Goal: Navigation & Orientation: Find specific page/section

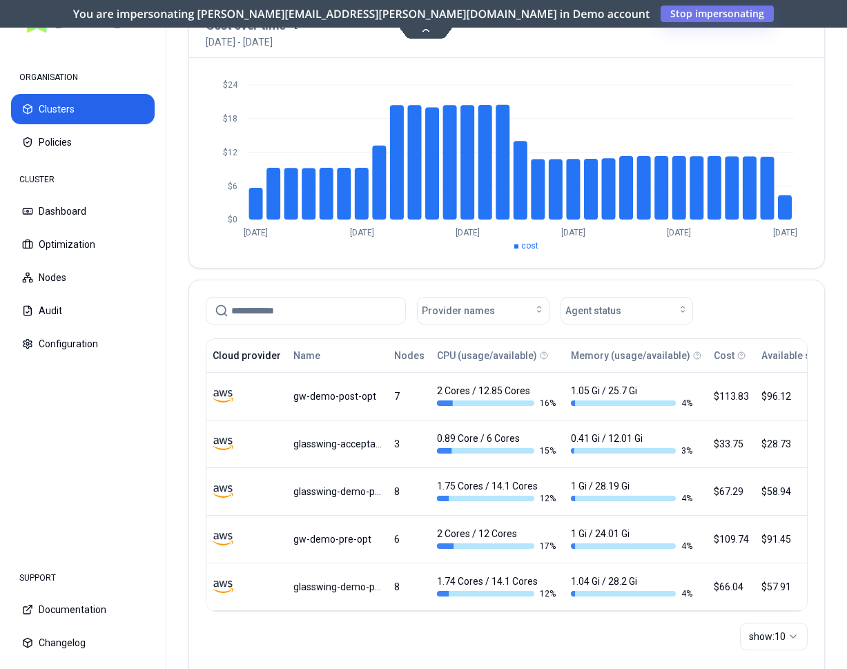
scroll to position [133, 0]
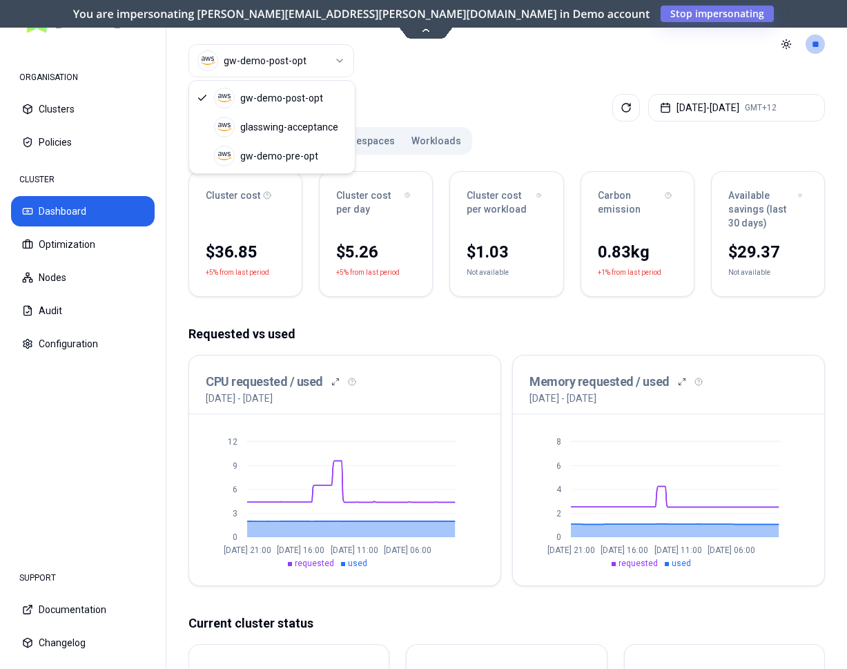
click at [318, 59] on html "ORGANISATION Clusters Policies CLUSTER Dashboard Optimization Nodes Audit Confi…" at bounding box center [423, 334] width 847 height 669
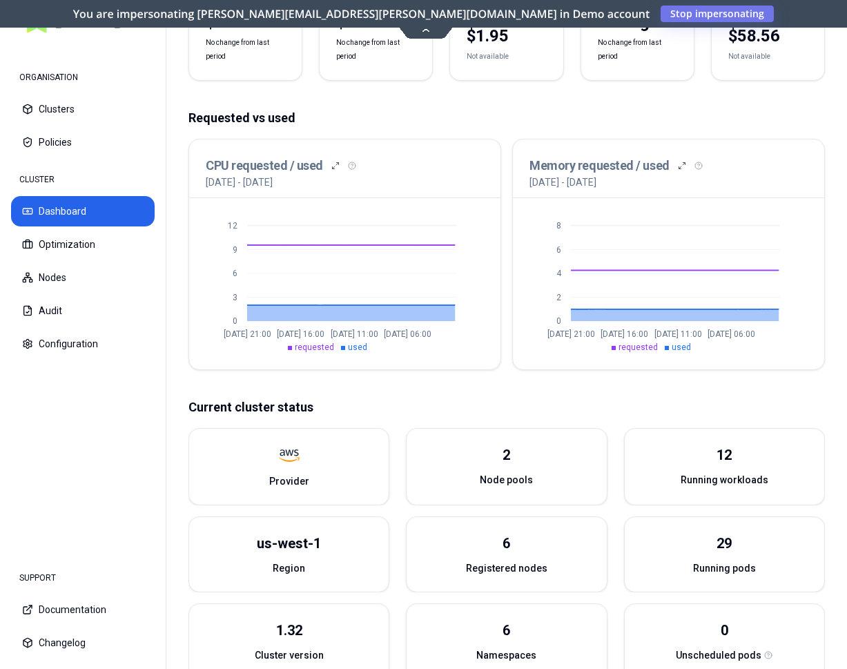
scroll to position [211, 0]
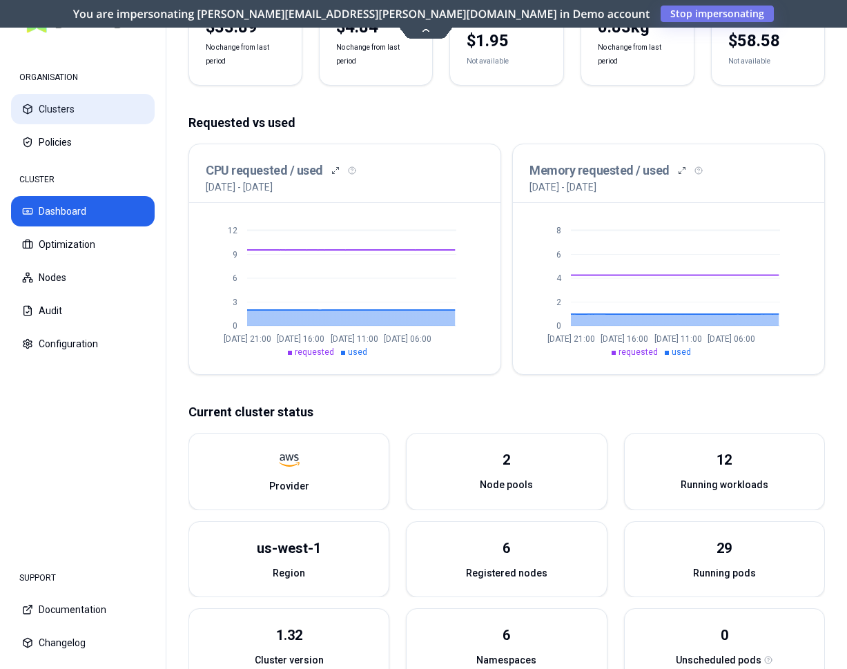
click at [95, 110] on button "Clusters" at bounding box center [83, 109] width 144 height 30
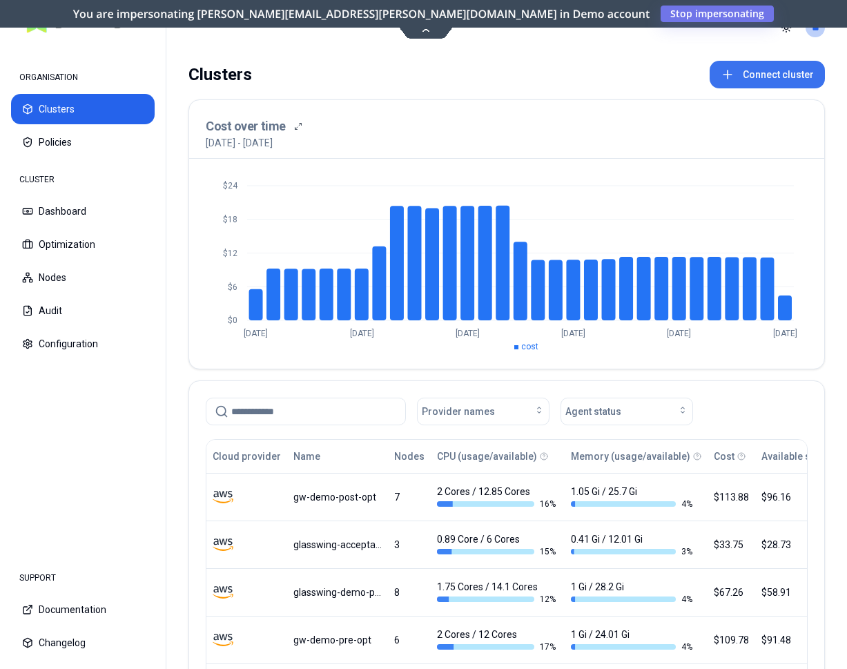
click at [764, 71] on button "Connect cluster" at bounding box center [767, 75] width 115 height 28
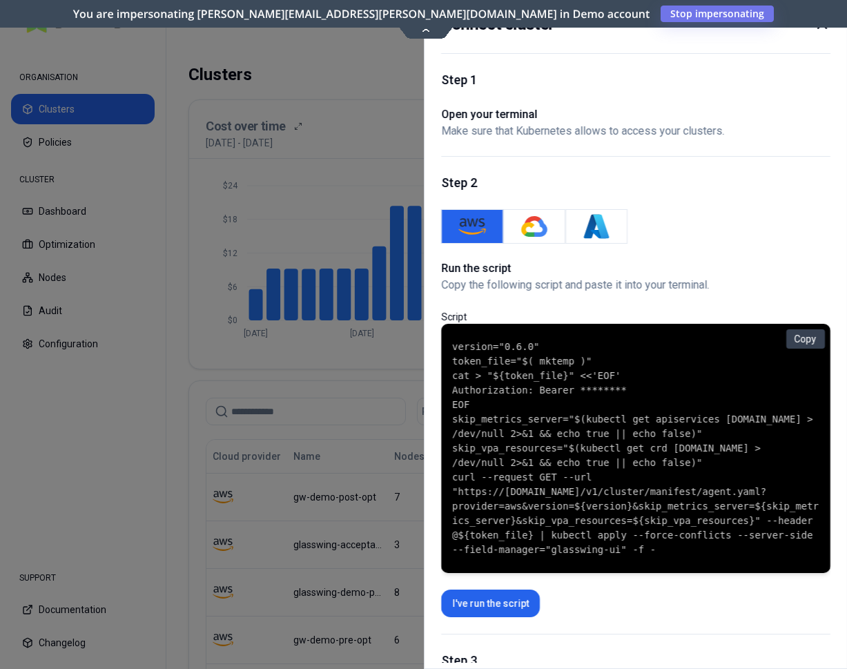
click at [823, 29] on icon at bounding box center [821, 24] width 17 height 17
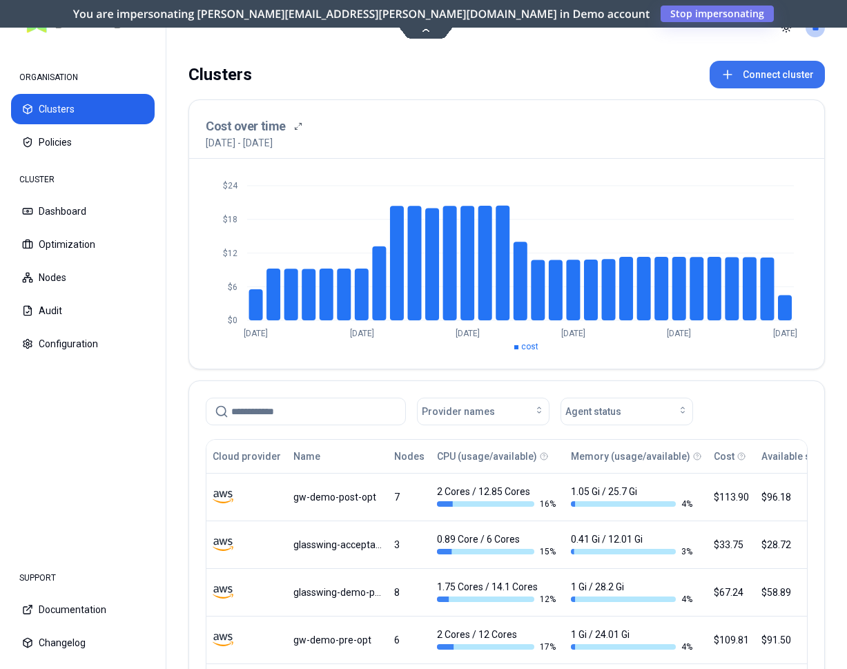
click at [764, 69] on button "Connect cluster" at bounding box center [767, 75] width 115 height 28
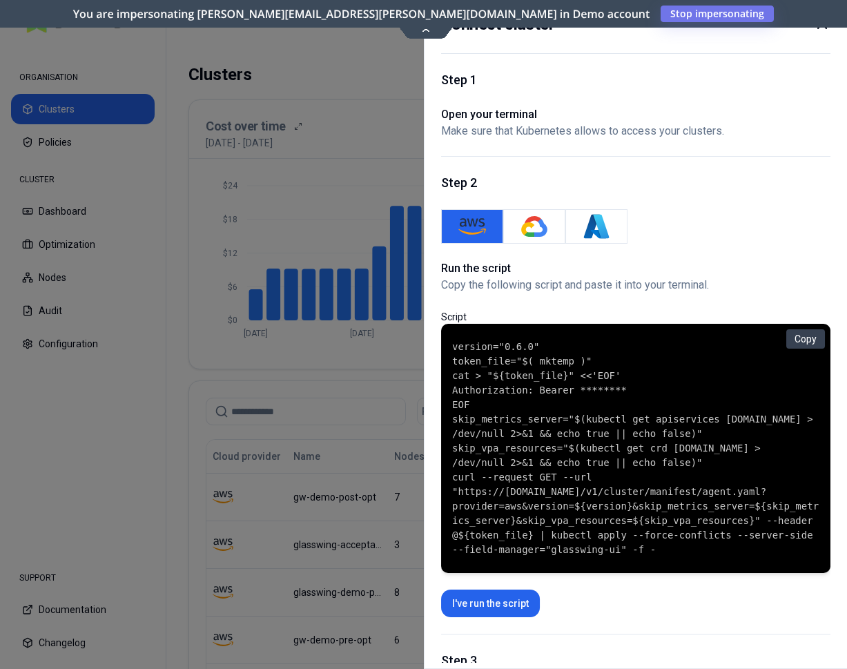
click at [364, 130] on div at bounding box center [423, 334] width 847 height 669
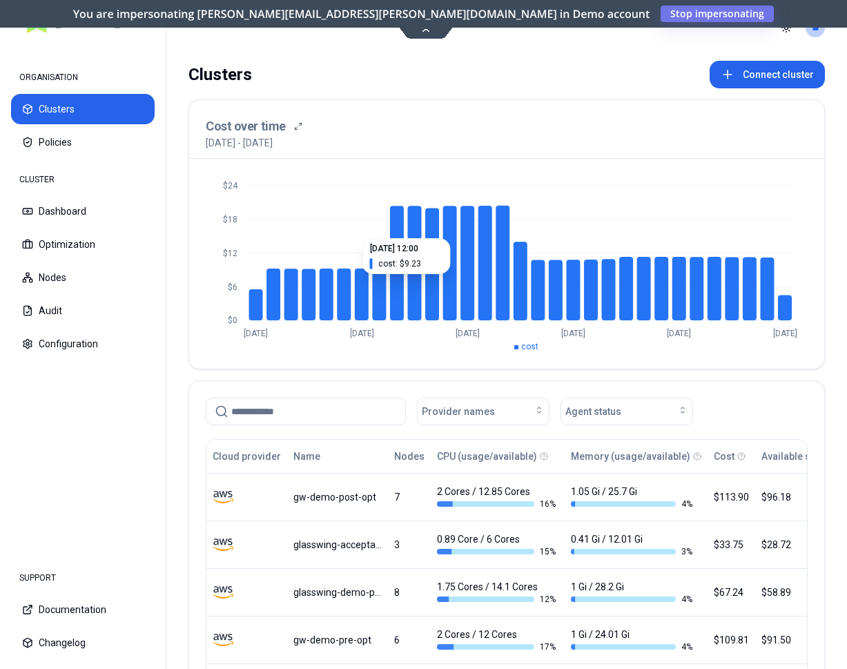
drag, startPoint x: 483, startPoint y: 282, endPoint x: 342, endPoint y: 231, distance: 150.3
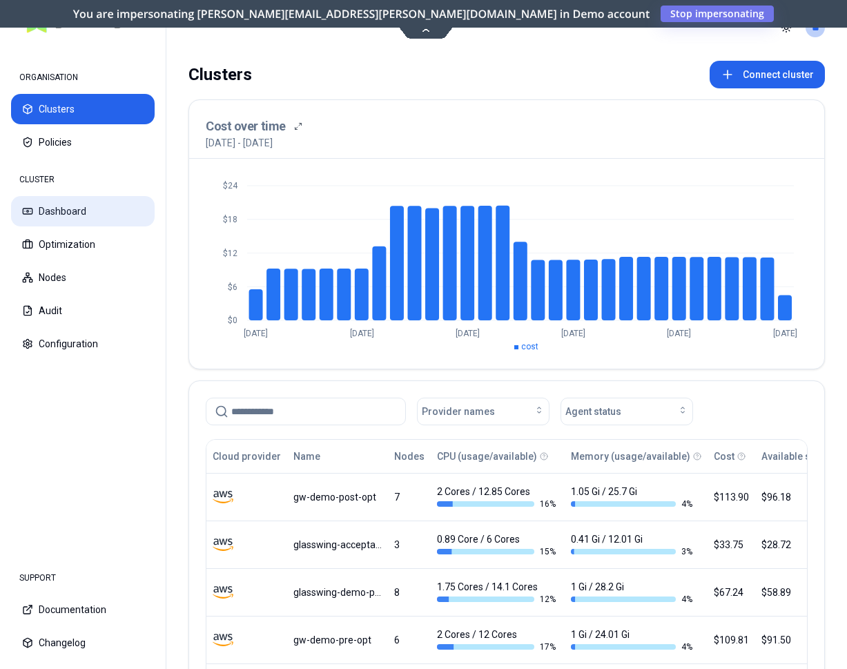
click at [59, 202] on button "Dashboard" at bounding box center [83, 211] width 144 height 30
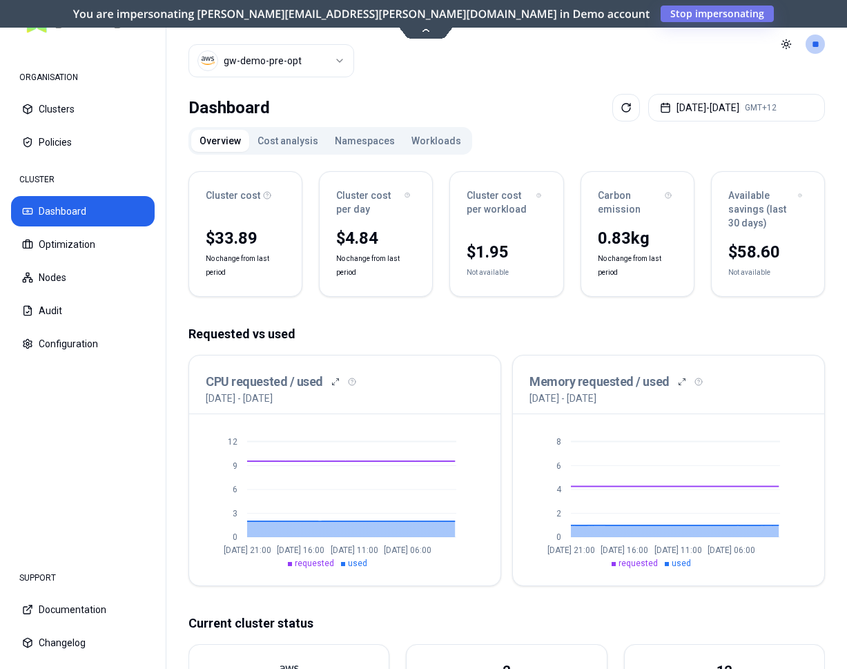
click at [277, 60] on html "ORGANISATION Clusters Policies CLUSTER Dashboard Optimization Nodes Audit Confi…" at bounding box center [423, 334] width 847 height 669
click at [84, 246] on button "Optimization" at bounding box center [83, 244] width 144 height 30
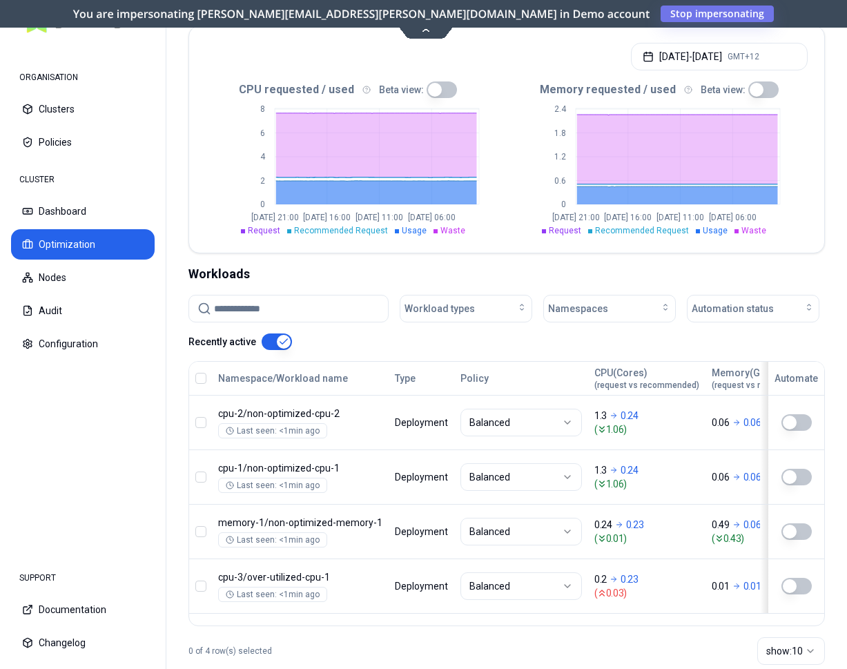
scroll to position [409, 0]
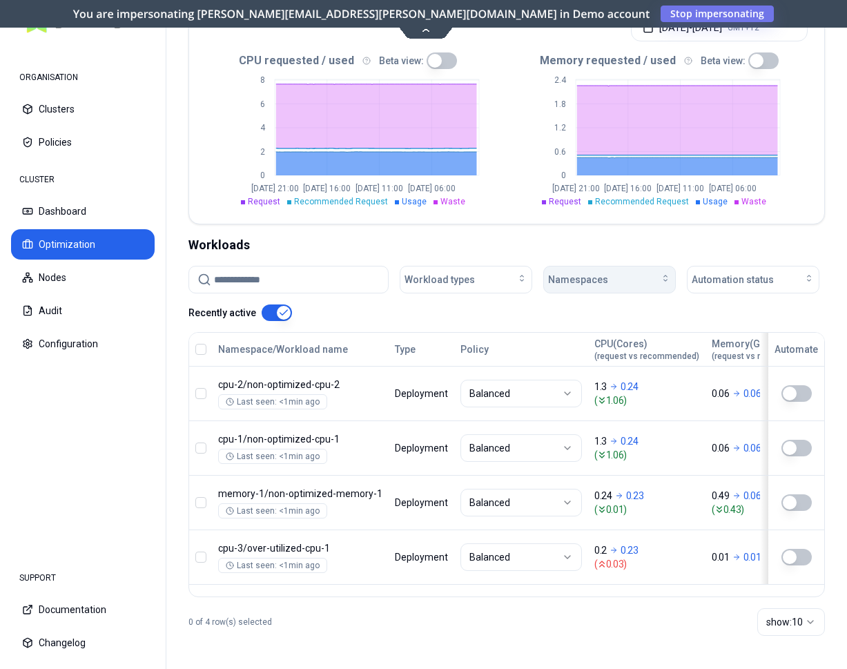
click at [579, 276] on span "Namespaces" at bounding box center [578, 280] width 60 height 14
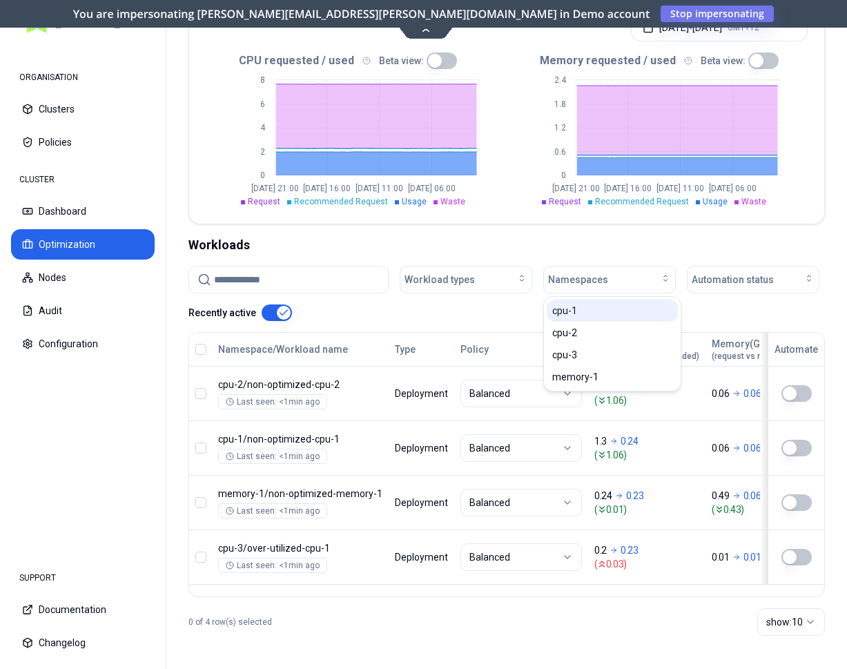
click at [572, 316] on span "cpu-1" at bounding box center [564, 311] width 25 height 14
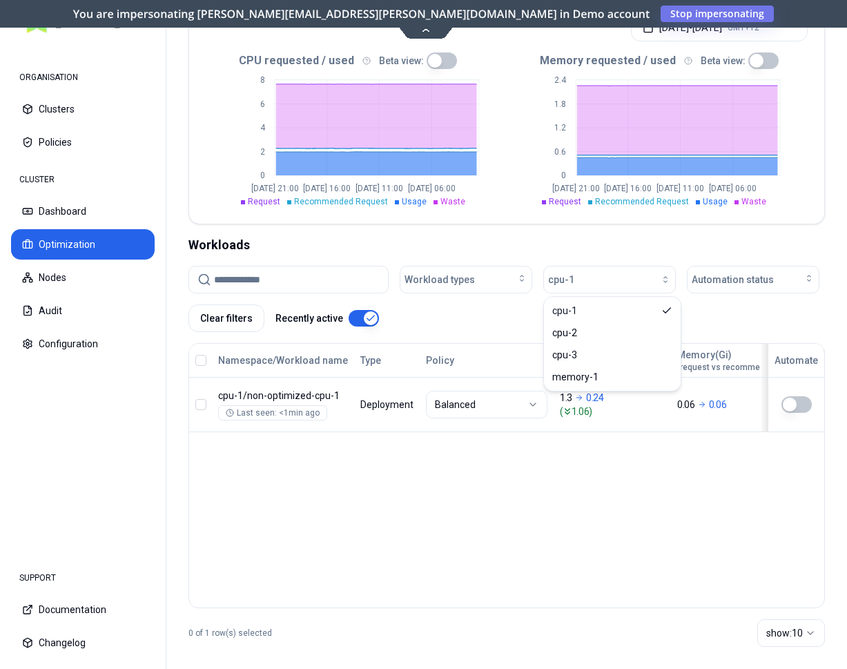
click at [722, 324] on div "Workload types cpu-1 Automation status Clear filters Recently active" at bounding box center [507, 299] width 637 height 66
click at [579, 361] on div "CPU(Cores) (request vs recommended)" at bounding box center [612, 360] width 105 height 25
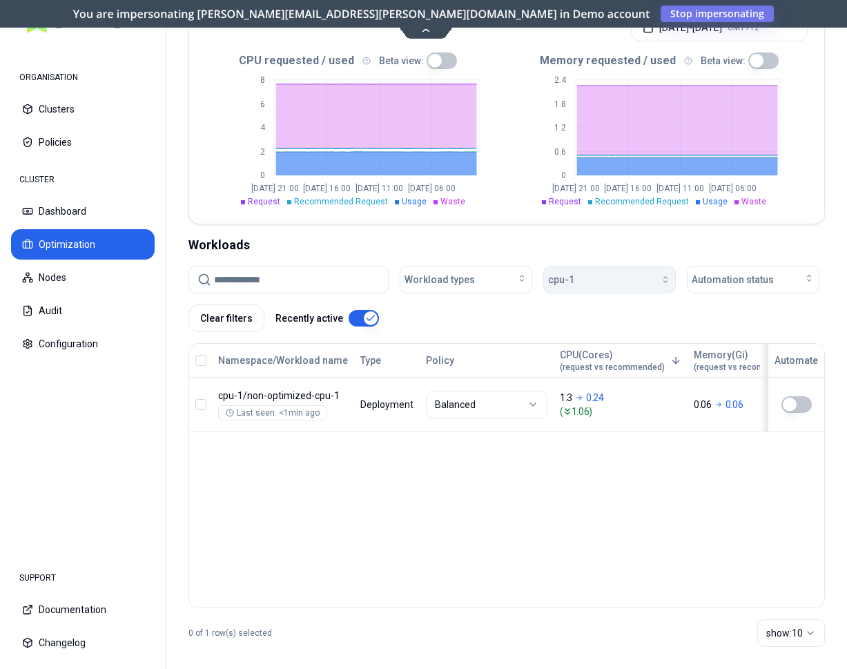
click at [673, 280] on button "cpu-1" at bounding box center [609, 280] width 133 height 28
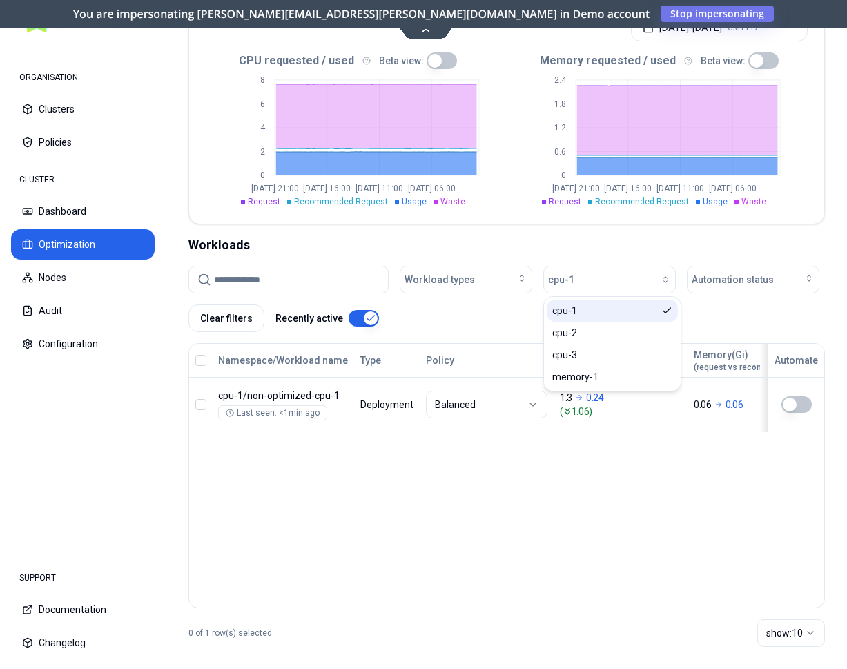
click at [664, 309] on icon "Suggestions" at bounding box center [667, 310] width 11 height 11
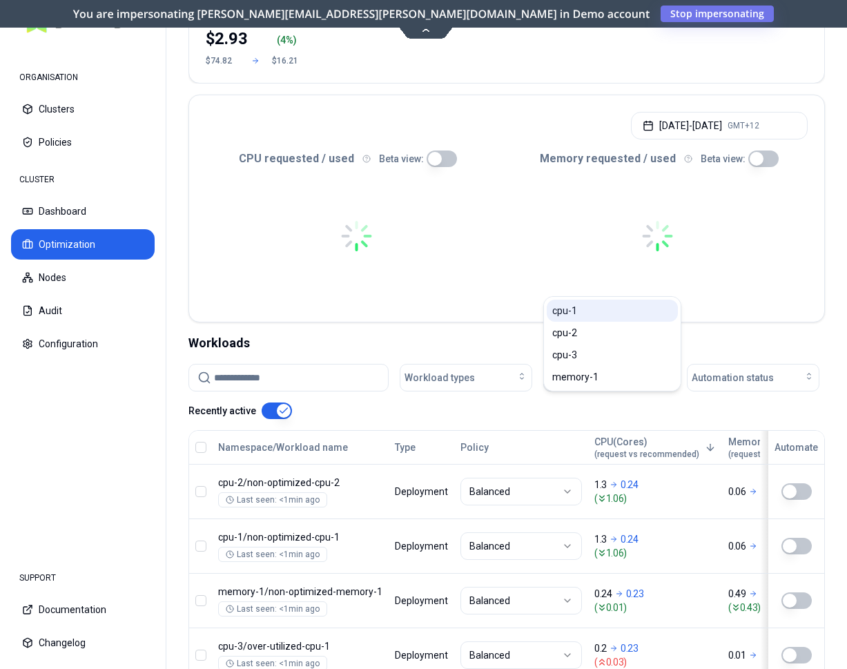
scroll to position [409, 0]
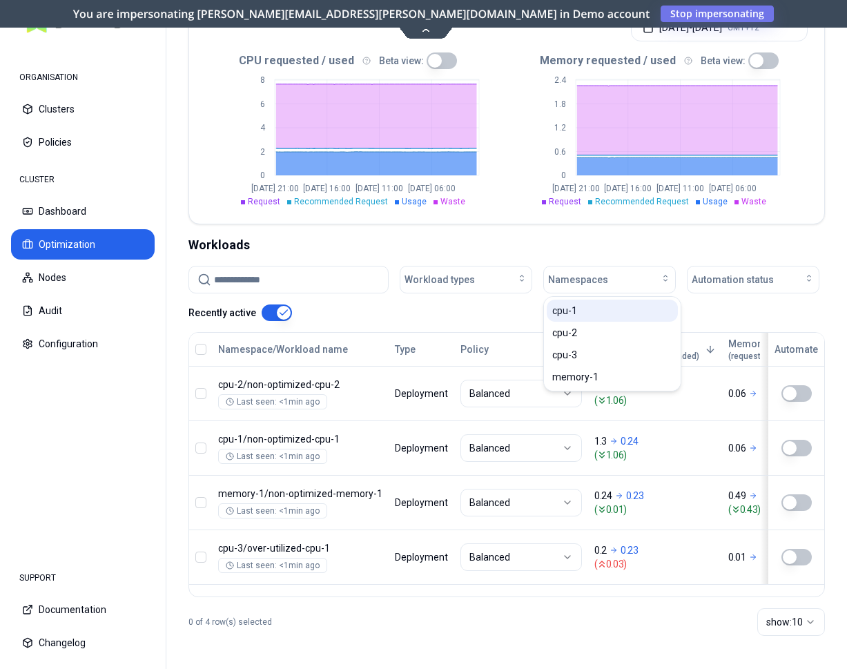
click at [726, 316] on div "Workload types Namespaces Automation status Recently active" at bounding box center [507, 293] width 637 height 55
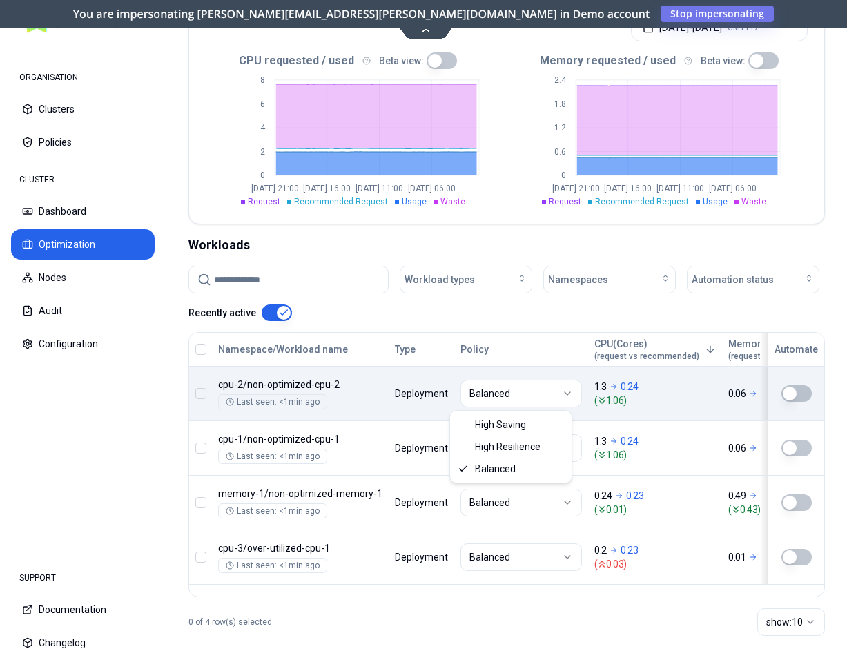
click at [531, 391] on html "ORGANISATION Clusters Policies CLUSTER Dashboard Optimization Nodes Audit Confi…" at bounding box center [423, 334] width 847 height 669
click at [527, 398] on html "ORGANISATION Clusters Policies CLUSTER Dashboard Optimization Nodes Audit Confi…" at bounding box center [423, 334] width 847 height 669
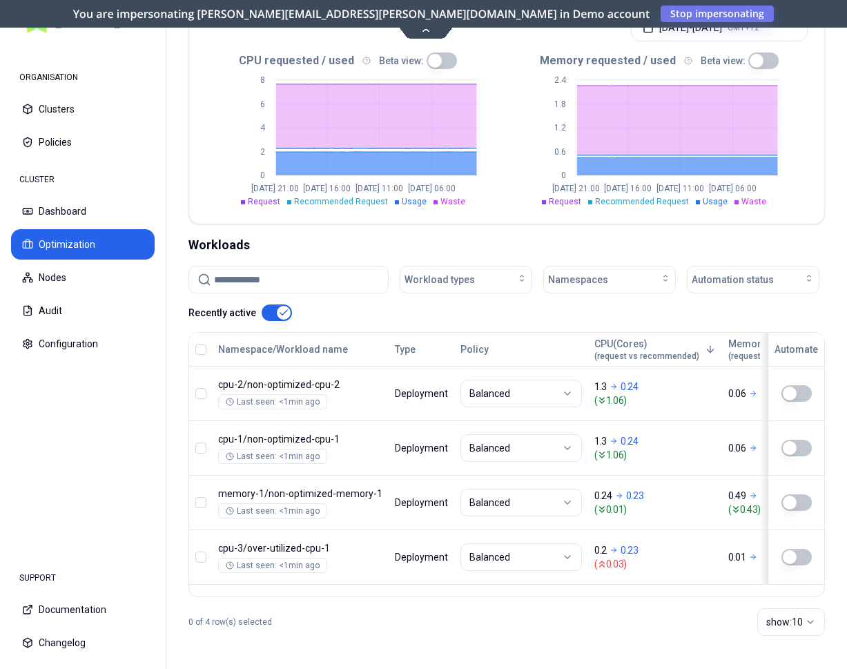
click at [522, 396] on html "ORGANISATION Clusters Policies CLUSTER Dashboard Optimization Nodes Audit Confi…" at bounding box center [423, 334] width 847 height 669
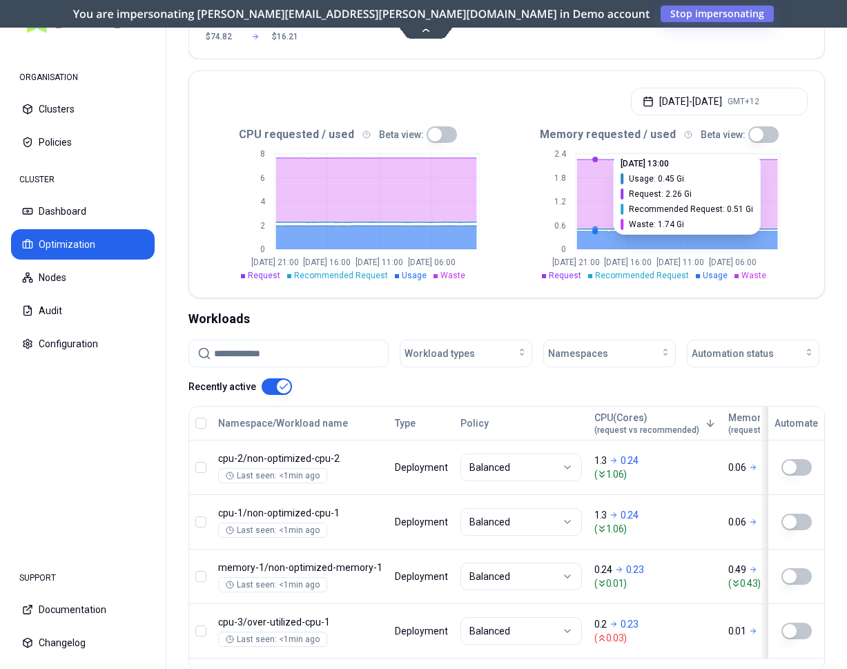
scroll to position [339, 0]
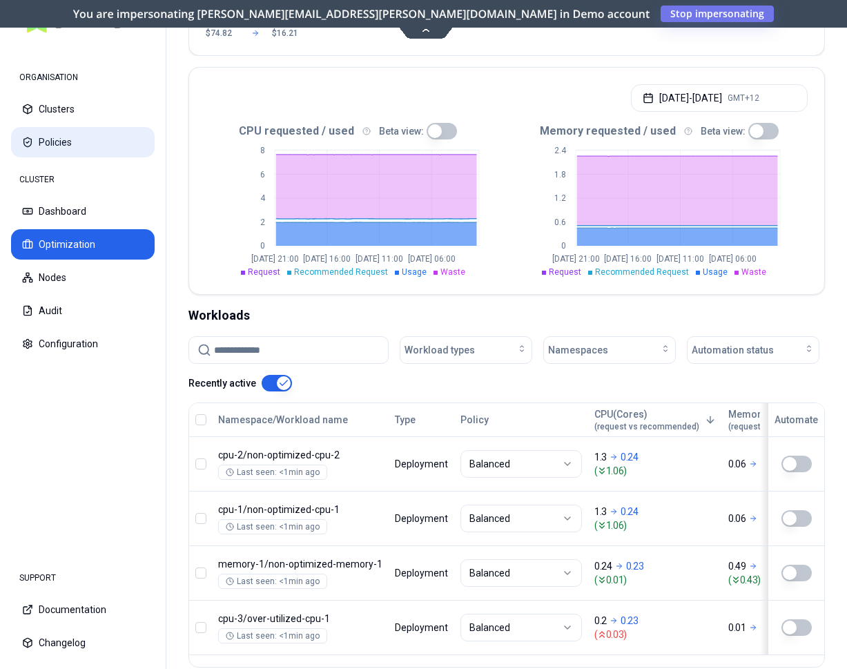
click at [79, 137] on button "Policies" at bounding box center [83, 142] width 144 height 30
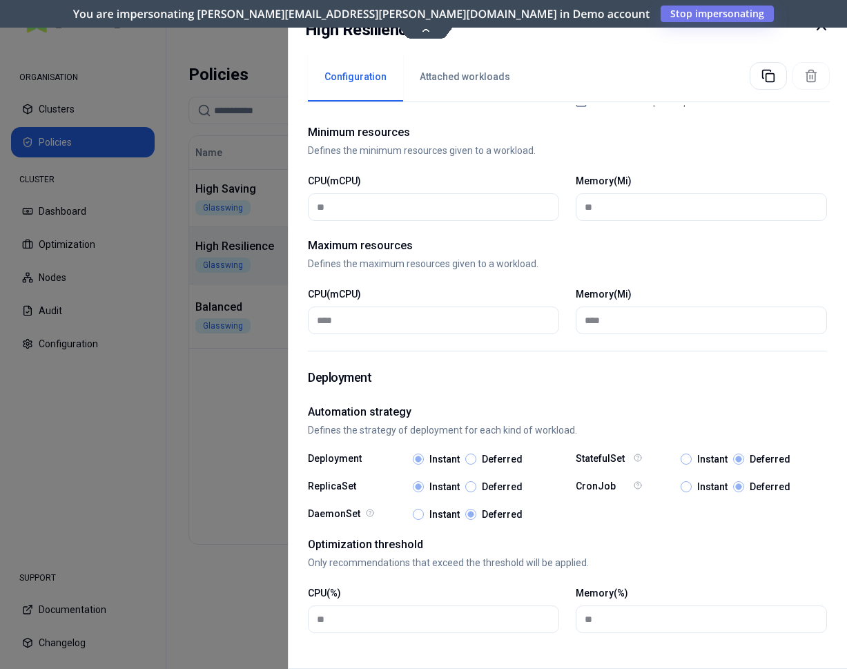
scroll to position [572, 0]
click at [822, 30] on icon at bounding box center [821, 25] width 17 height 17
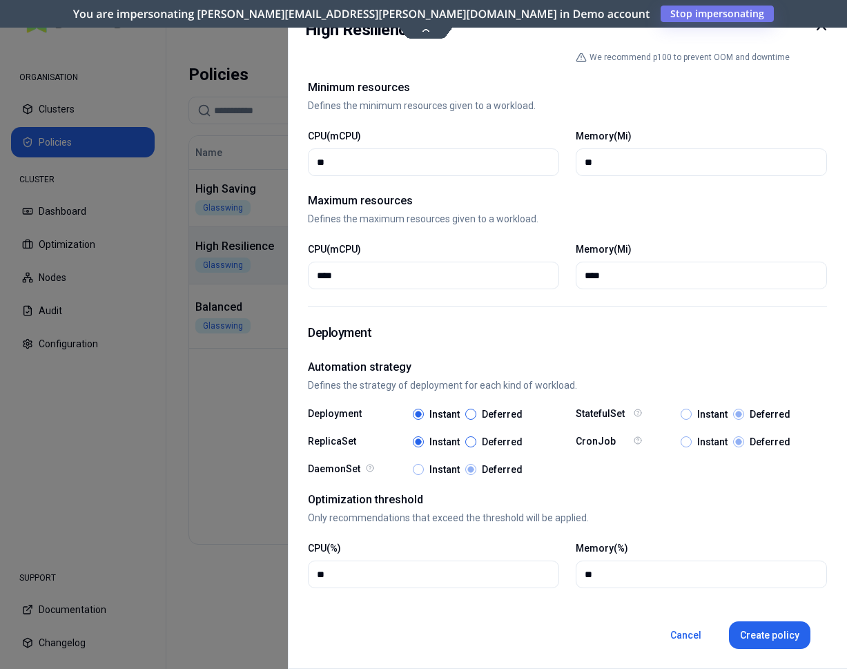
scroll to position [571, 0]
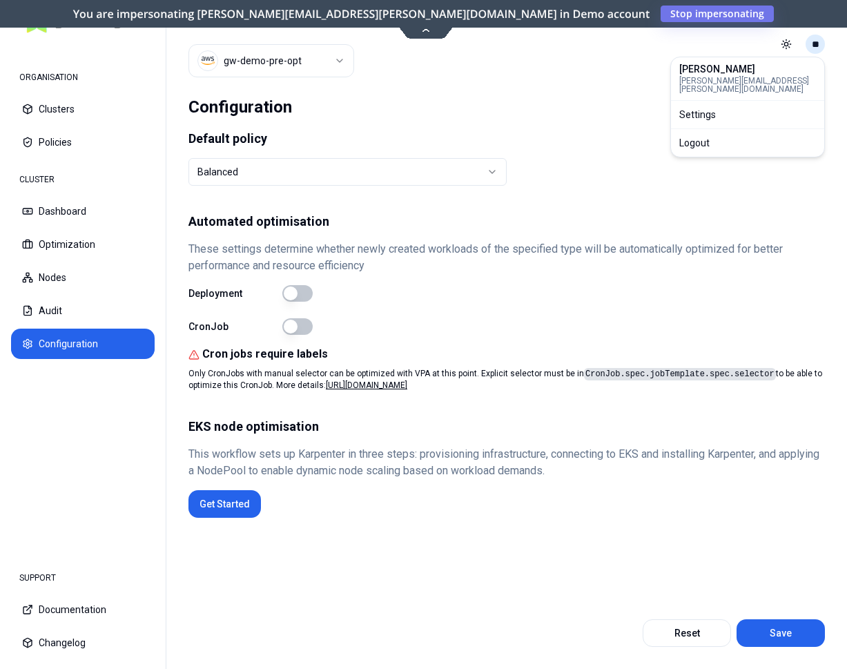
click at [818, 46] on html "ORGANISATION Clusters Policies CLUSTER Dashboard Optimization Nodes Audit Confi…" at bounding box center [423, 334] width 847 height 669
click at [63, 313] on html "ORGANISATION Clusters Policies CLUSTER Dashboard Optimization Nodes Audit Confi…" at bounding box center [423, 334] width 847 height 669
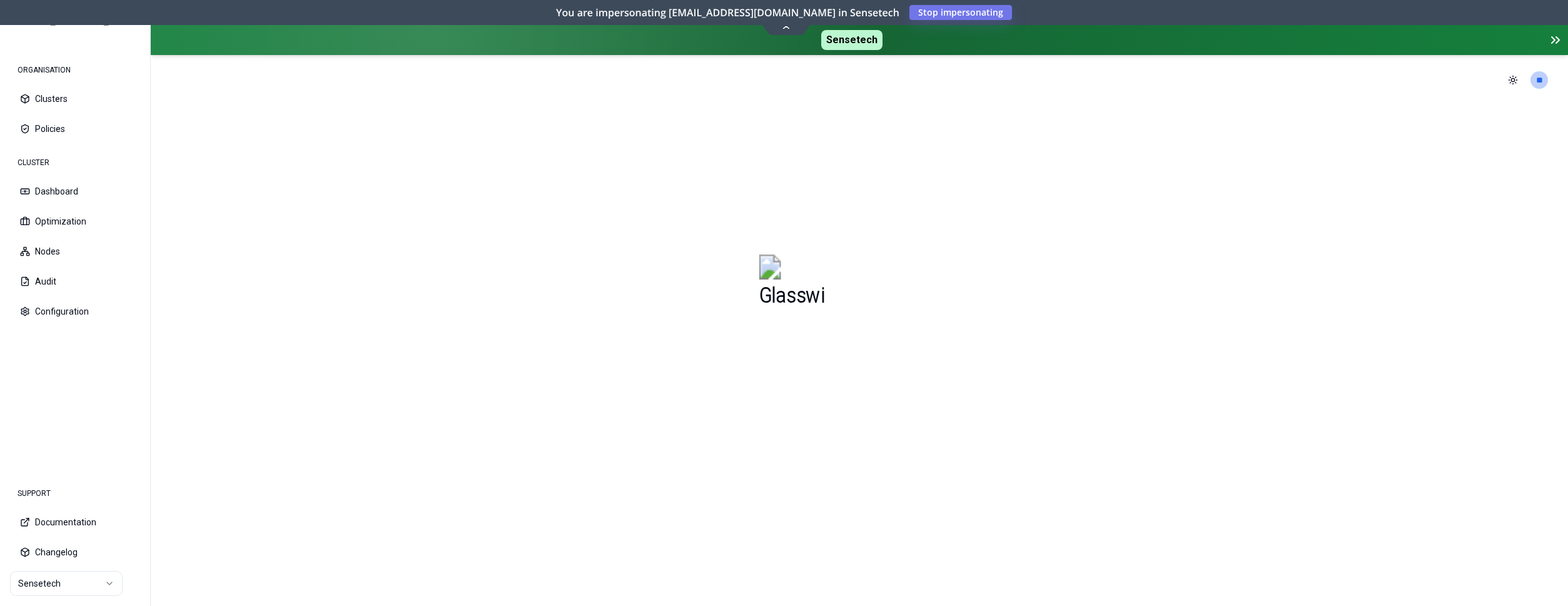
click at [96, 590] on html "ORGANISATION Clusters Policies CLUSTER Dashboard Optimization Nodes Audit Confi…" at bounding box center [784, 303] width 1568 height 606
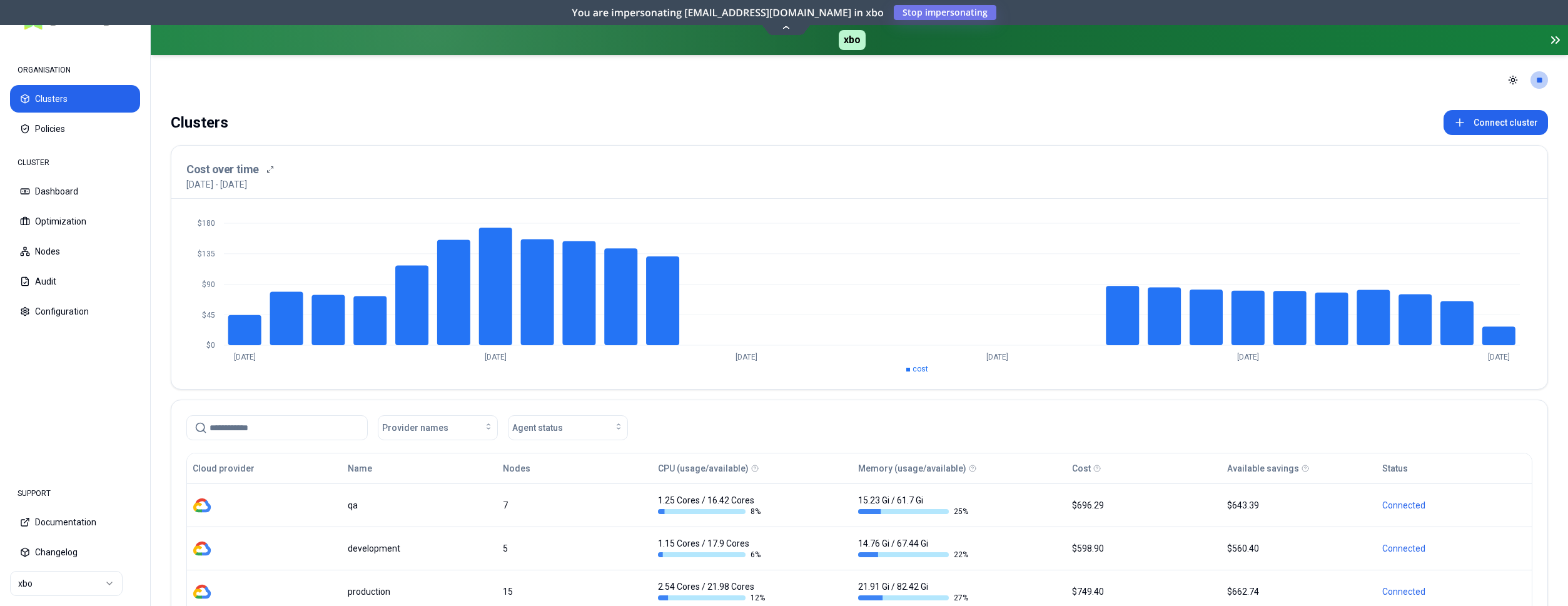
click at [97, 581] on html "ORGANISATION Clusters Policies CLUSTER Dashboard Optimization Nodes Audit Confi…" at bounding box center [784, 303] width 1568 height 606
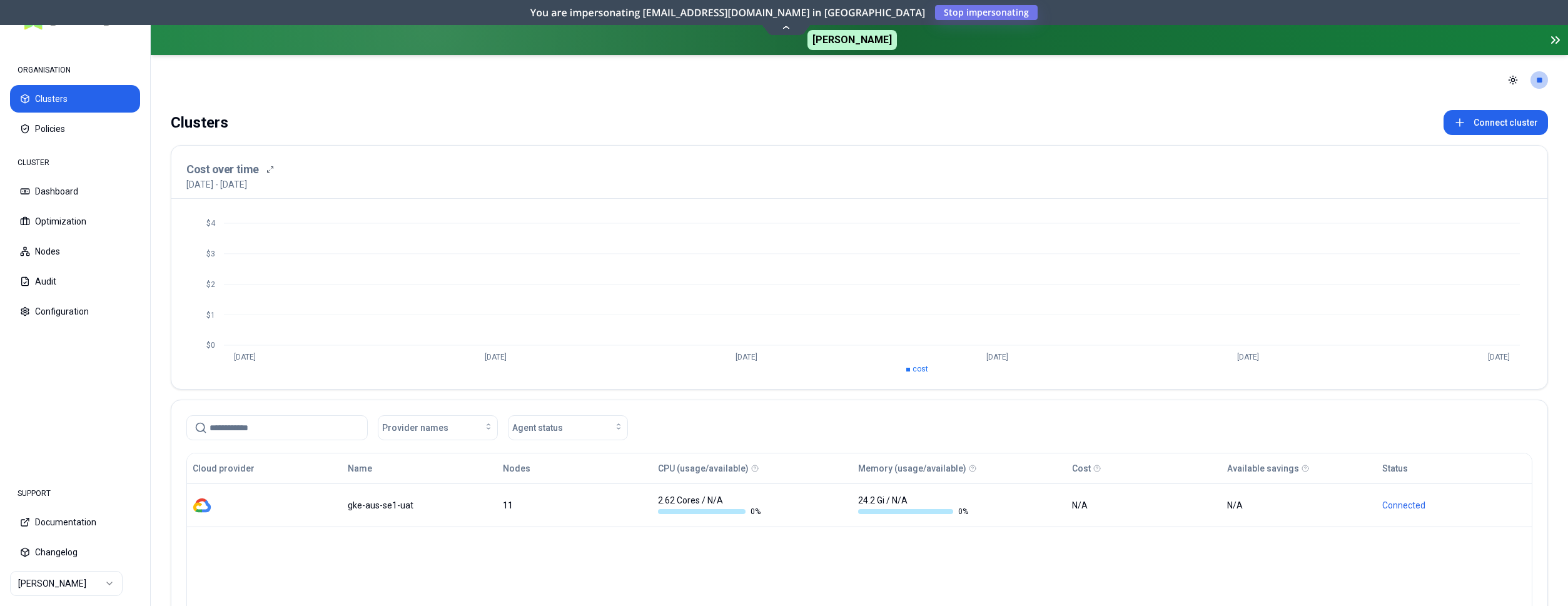
click at [95, 579] on html "ORGANISATION Clusters Policies CLUSTER Dashboard Optimization Nodes Audit Confi…" at bounding box center [784, 303] width 1568 height 606
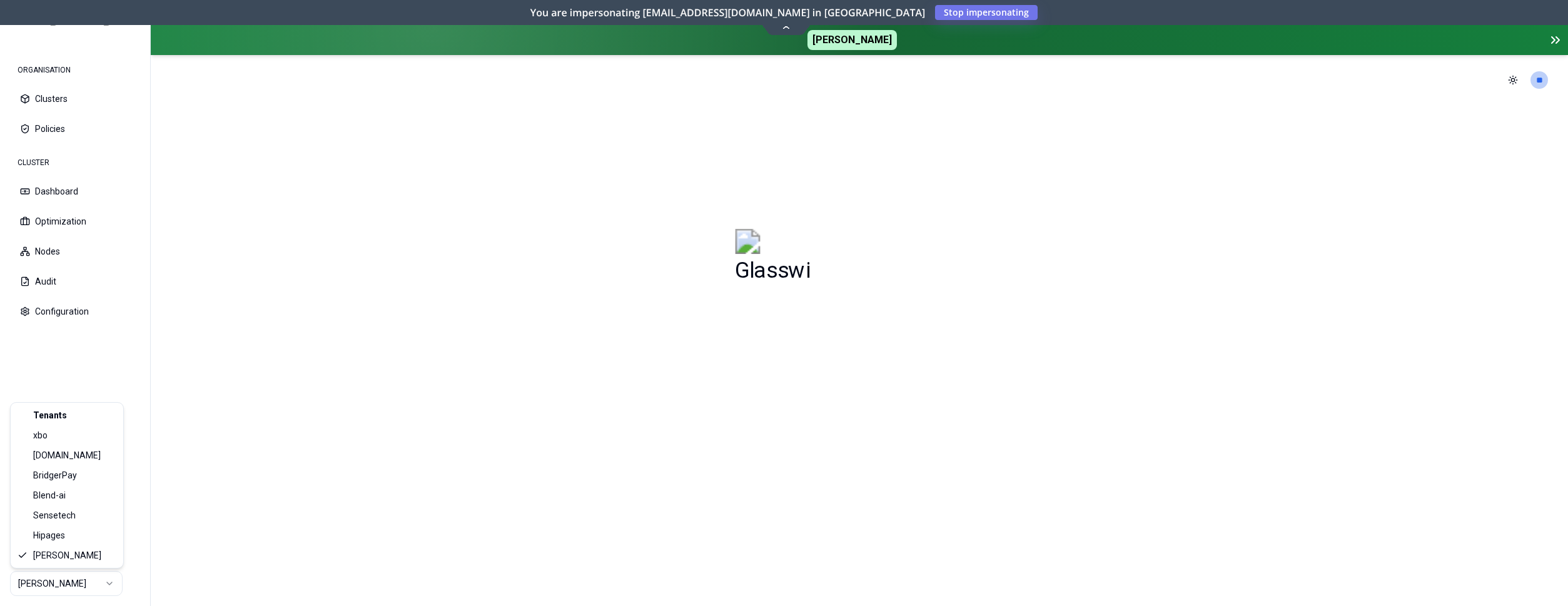
click at [80, 582] on html "ORGANISATION Clusters Policies CLUSTER Dashboard Optimization Nodes Audit Confi…" at bounding box center [784, 303] width 1568 height 606
